Goal: Communication & Community: Ask a question

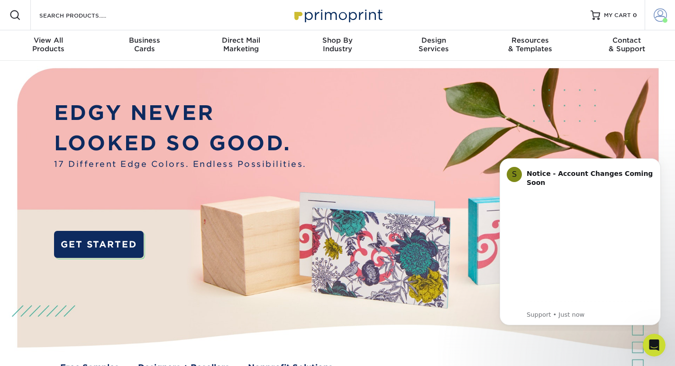
click at [664, 15] on span at bounding box center [659, 15] width 13 height 13
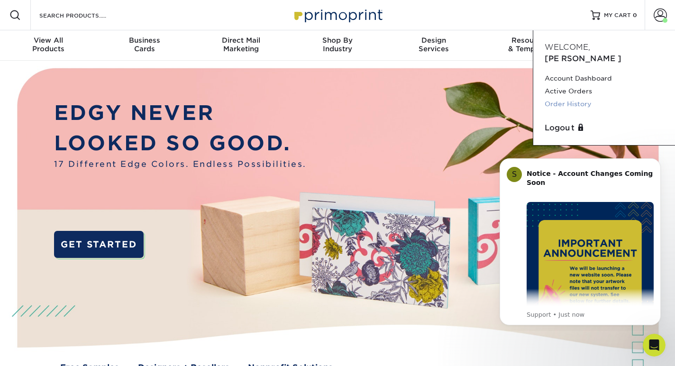
click at [575, 98] on link "Order History" at bounding box center [603, 104] width 119 height 13
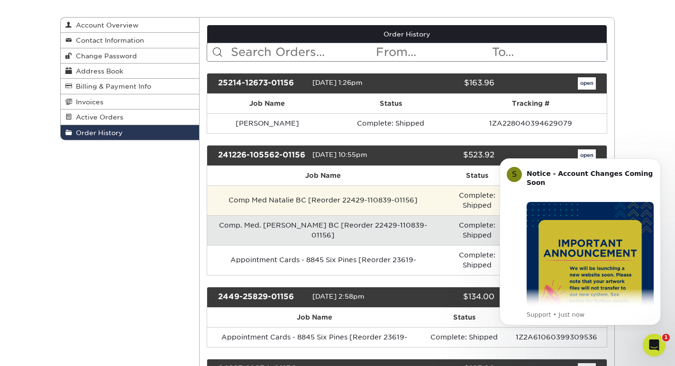
click at [352, 208] on td "Comp Med Natalie BC [Reorder 22429-110839-01156]" at bounding box center [323, 200] width 233 height 30
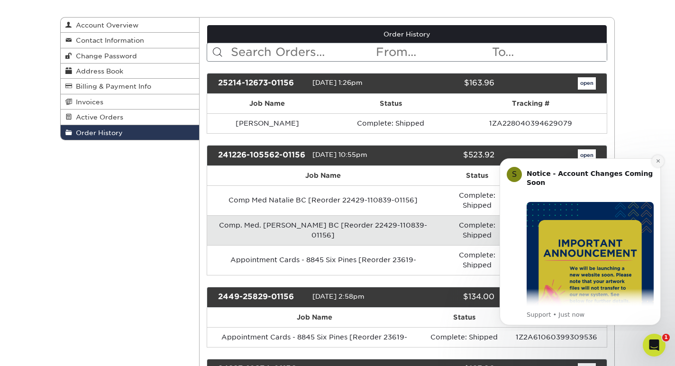
click at [658, 158] on icon "Dismiss notification" at bounding box center [657, 160] width 5 height 5
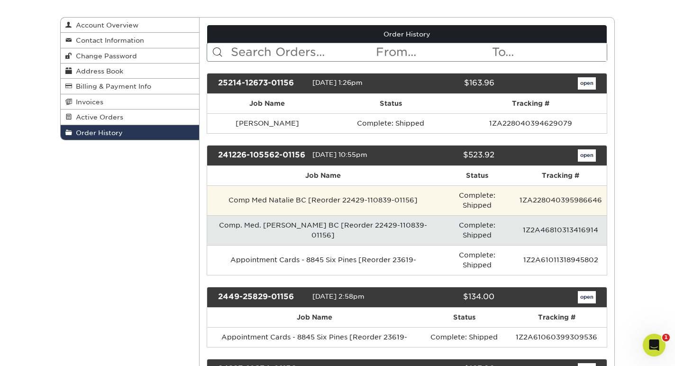
click at [254, 204] on td "Comp Med Natalie BC [Reorder 22429-110839-01156]" at bounding box center [323, 200] width 233 height 30
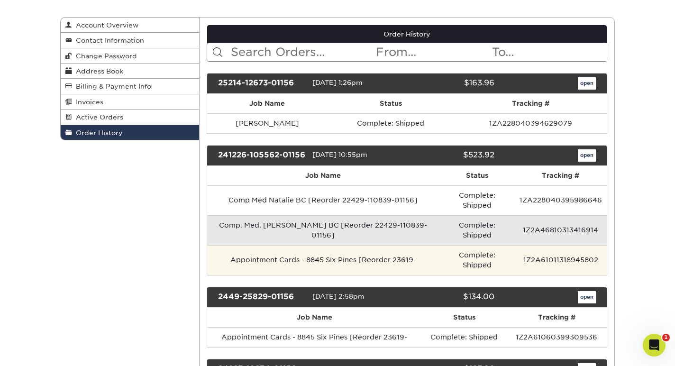
click at [319, 247] on td "Appointment Cards - 8845 Six Pines [Reorder 23619-" at bounding box center [323, 260] width 233 height 30
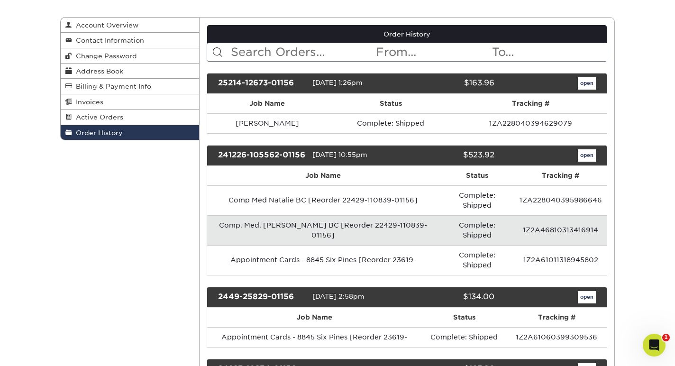
click at [244, 162] on div "241226-105562-01156" at bounding box center [261, 155] width 101 height 12
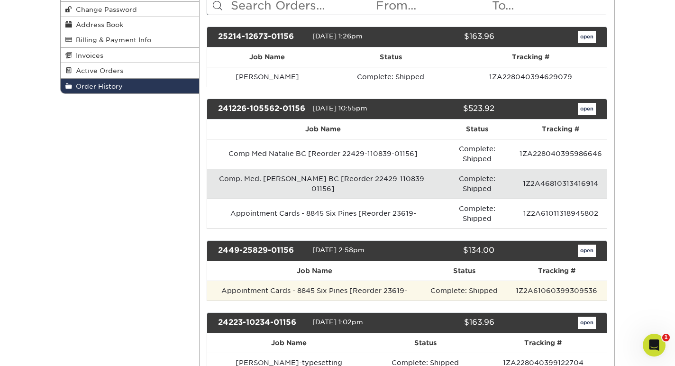
scroll to position [139, 0]
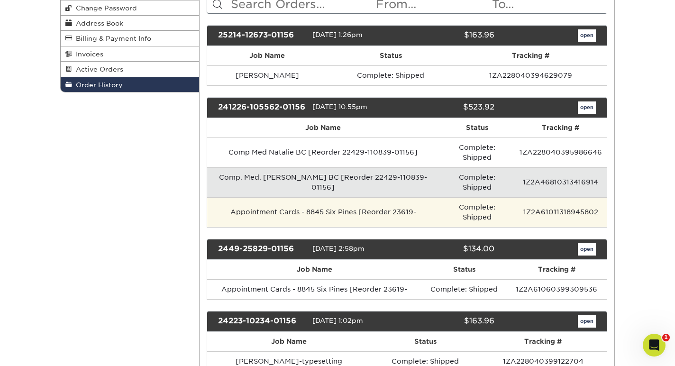
click at [294, 199] on td "Appointment Cards - 8845 Six Pines [Reorder 23619-" at bounding box center [323, 212] width 233 height 30
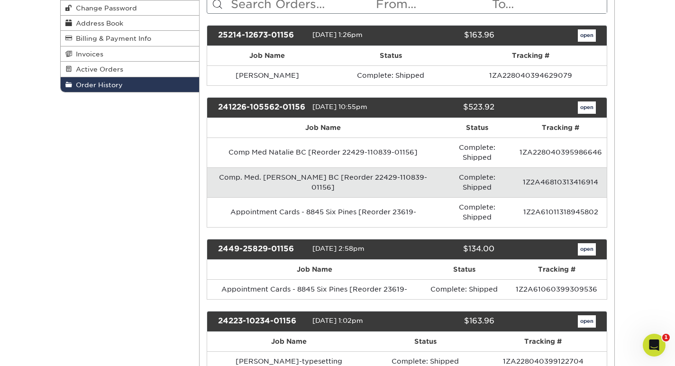
click at [290, 176] on td "Comp. Med. [PERSON_NAME] BC [Reorder 22429-110839-01156]" at bounding box center [323, 182] width 233 height 30
click at [369, 172] on td "Comp. Med. [PERSON_NAME] BC [Reorder 22429-110839-01156]" at bounding box center [323, 182] width 233 height 30
click at [548, 176] on td "1Z2A46810313416914" at bounding box center [561, 182] width 92 height 30
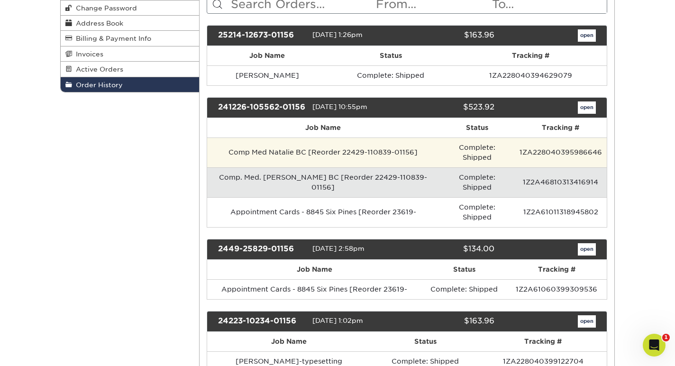
click at [553, 161] on td "1ZA228040395986646" at bounding box center [561, 152] width 92 height 30
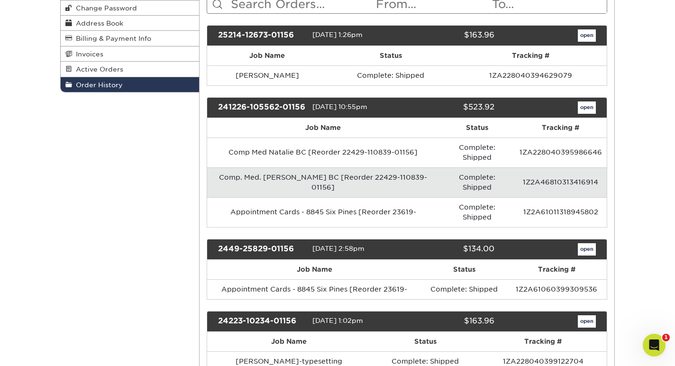
click at [584, 109] on link "open" at bounding box center [587, 107] width 18 height 12
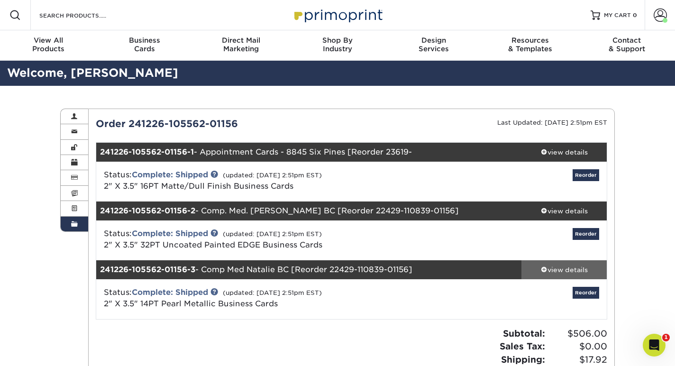
click at [545, 269] on span at bounding box center [544, 269] width 7 height 7
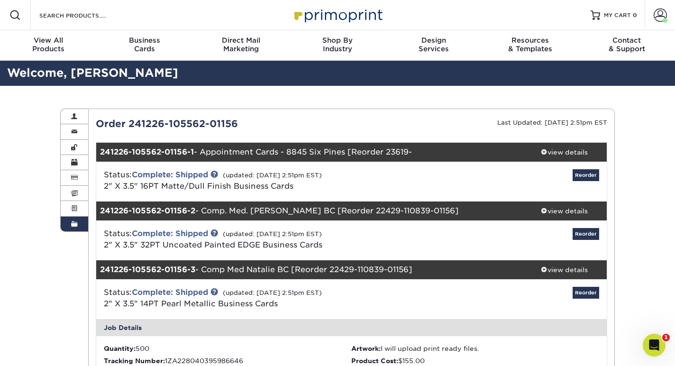
click at [543, 271] on span at bounding box center [544, 269] width 7 height 7
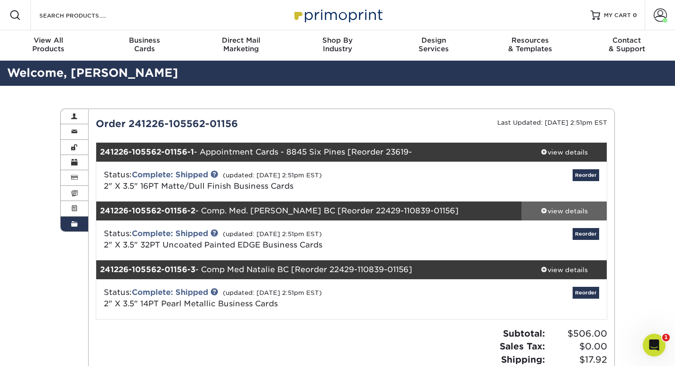
click at [538, 207] on div "view details" at bounding box center [563, 210] width 85 height 9
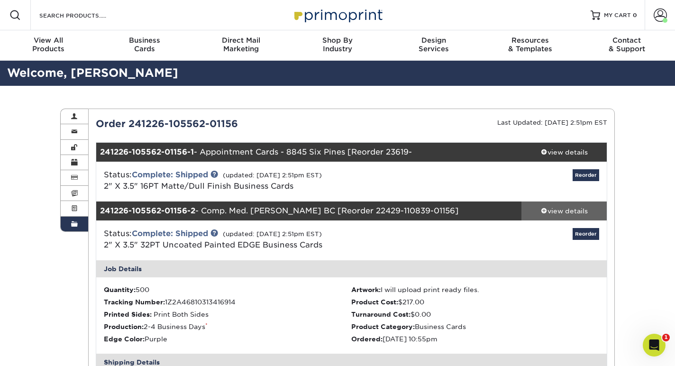
click at [543, 209] on span at bounding box center [544, 210] width 7 height 7
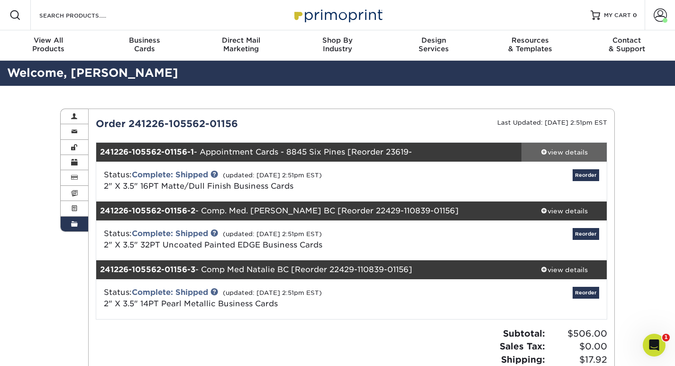
click at [543, 151] on span at bounding box center [544, 151] width 7 height 7
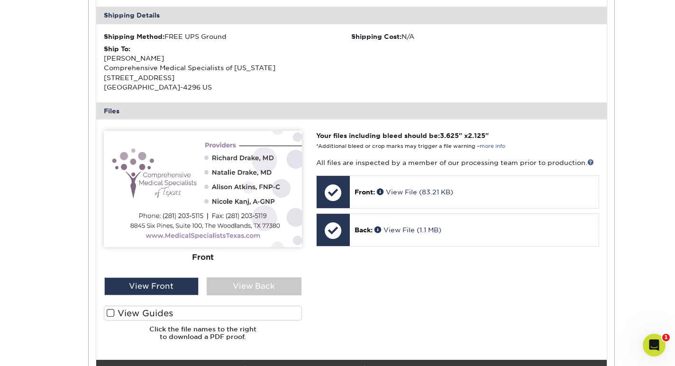
scroll to position [557, 0]
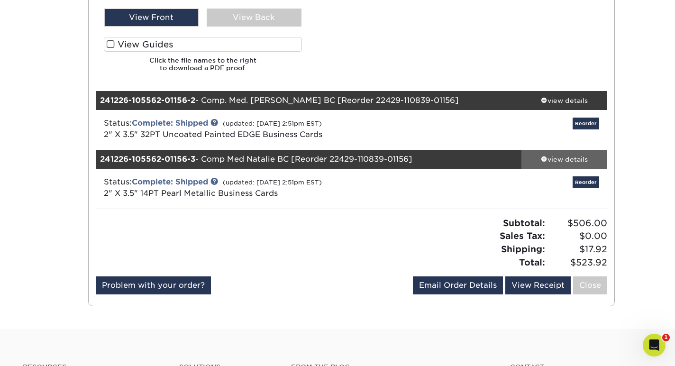
click at [544, 155] on span at bounding box center [544, 158] width 7 height 7
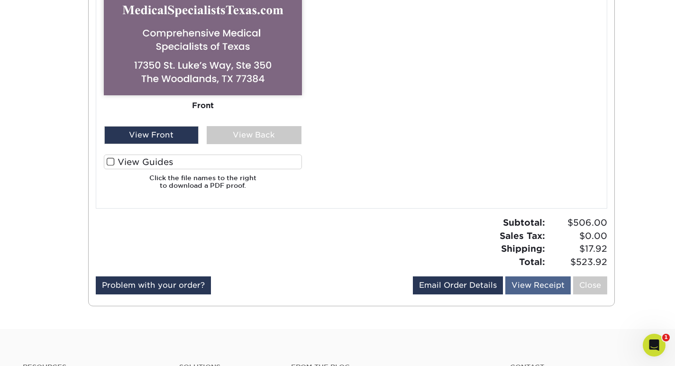
scroll to position [1119, 0]
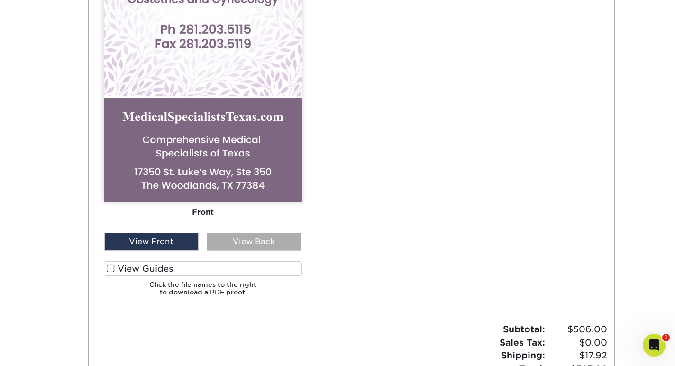
click at [258, 234] on div "View Back" at bounding box center [254, 242] width 95 height 18
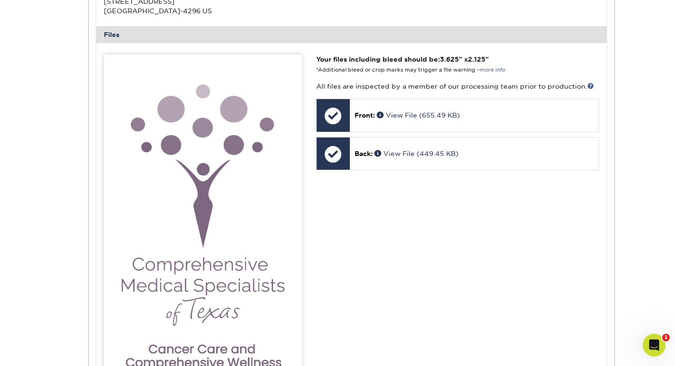
scroll to position [1044, 0]
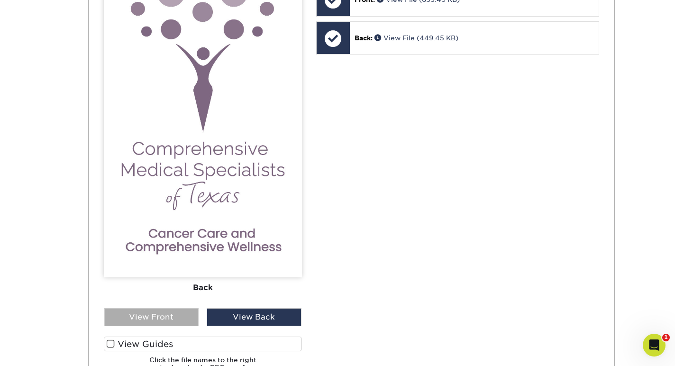
click at [178, 308] on div "View Front" at bounding box center [151, 317] width 95 height 18
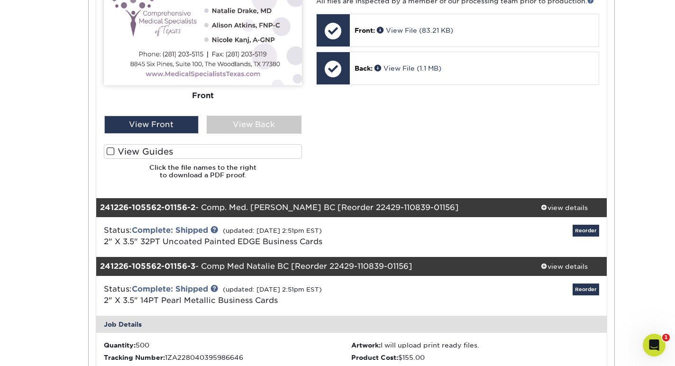
scroll to position [518, 0]
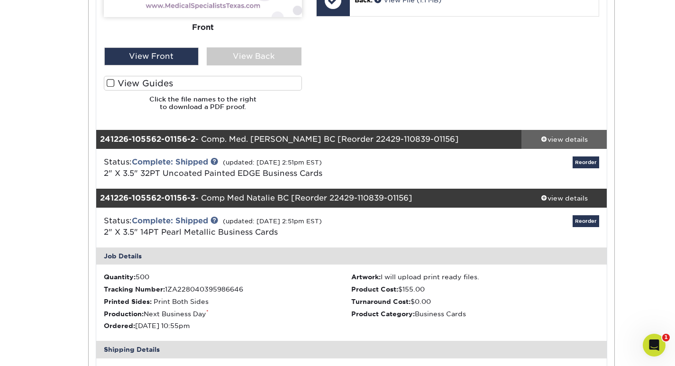
click at [545, 135] on span at bounding box center [544, 138] width 7 height 7
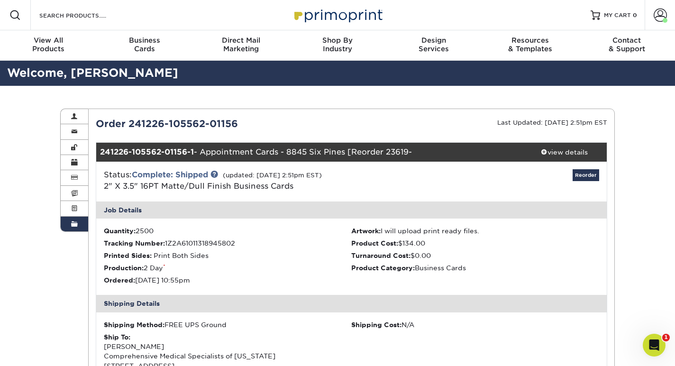
scroll to position [0, 0]
click at [635, 38] on span "Contact" at bounding box center [627, 40] width 96 height 9
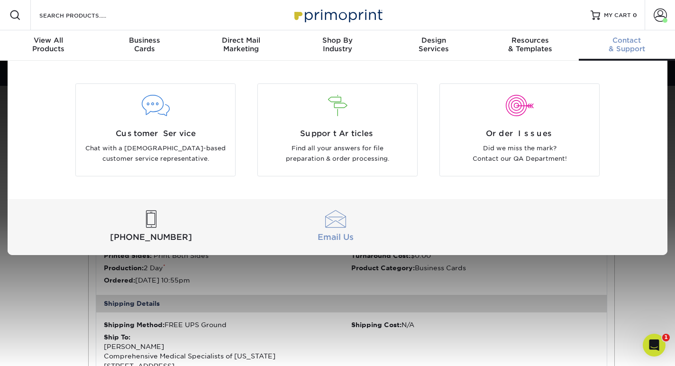
click at [339, 223] on div at bounding box center [335, 219] width 181 height 18
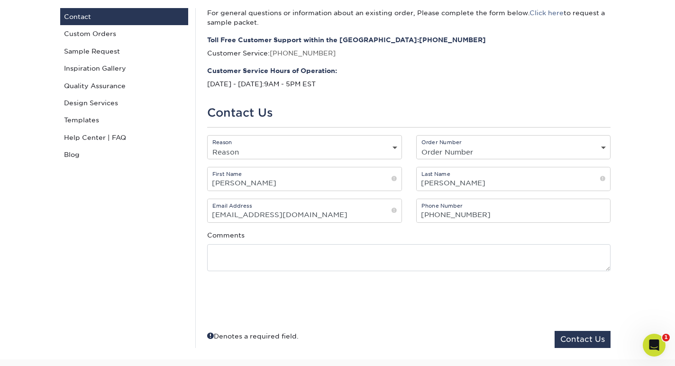
scroll to position [120, 0]
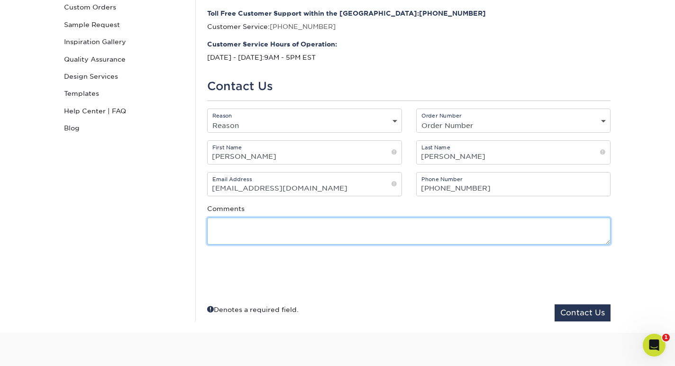
click at [296, 236] on textarea at bounding box center [408, 231] width 403 height 27
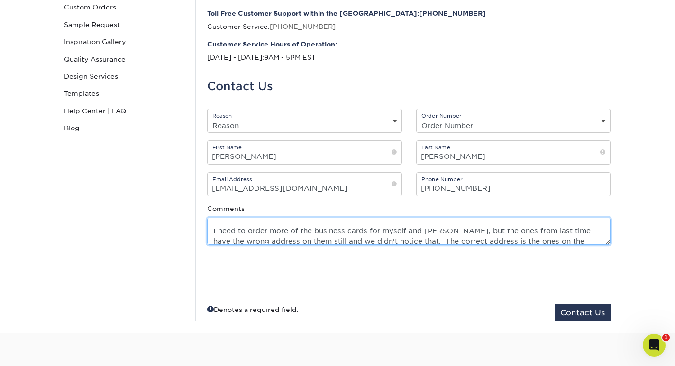
scroll to position [26, 0]
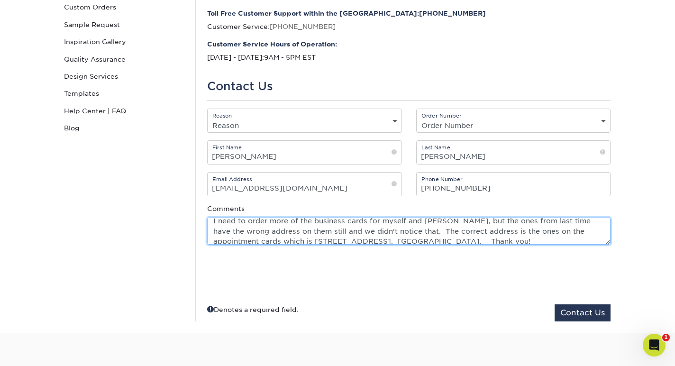
type textarea "Hello, I need to order more of the business cards for myself and Richard, but t…"
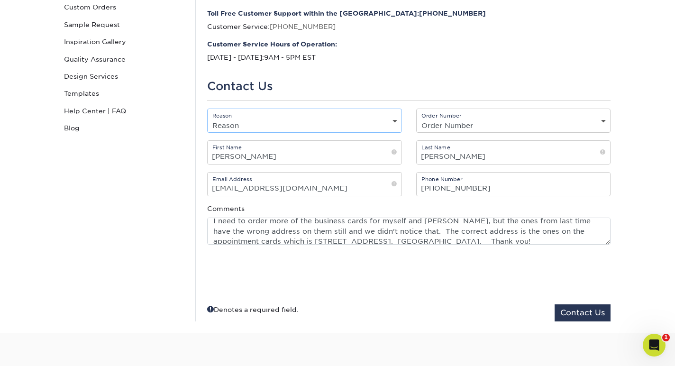
select select "Online Design"
click at [591, 313] on button "Contact Us" at bounding box center [582, 312] width 56 height 17
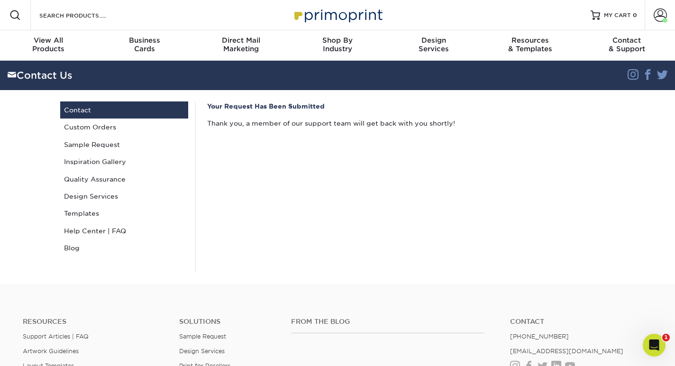
click at [254, 247] on div "Your Request Has Been Submitted Thank you, a member of our support team will ge…" at bounding box center [408, 186] width 426 height 171
